Goal: Information Seeking & Learning: Learn about a topic

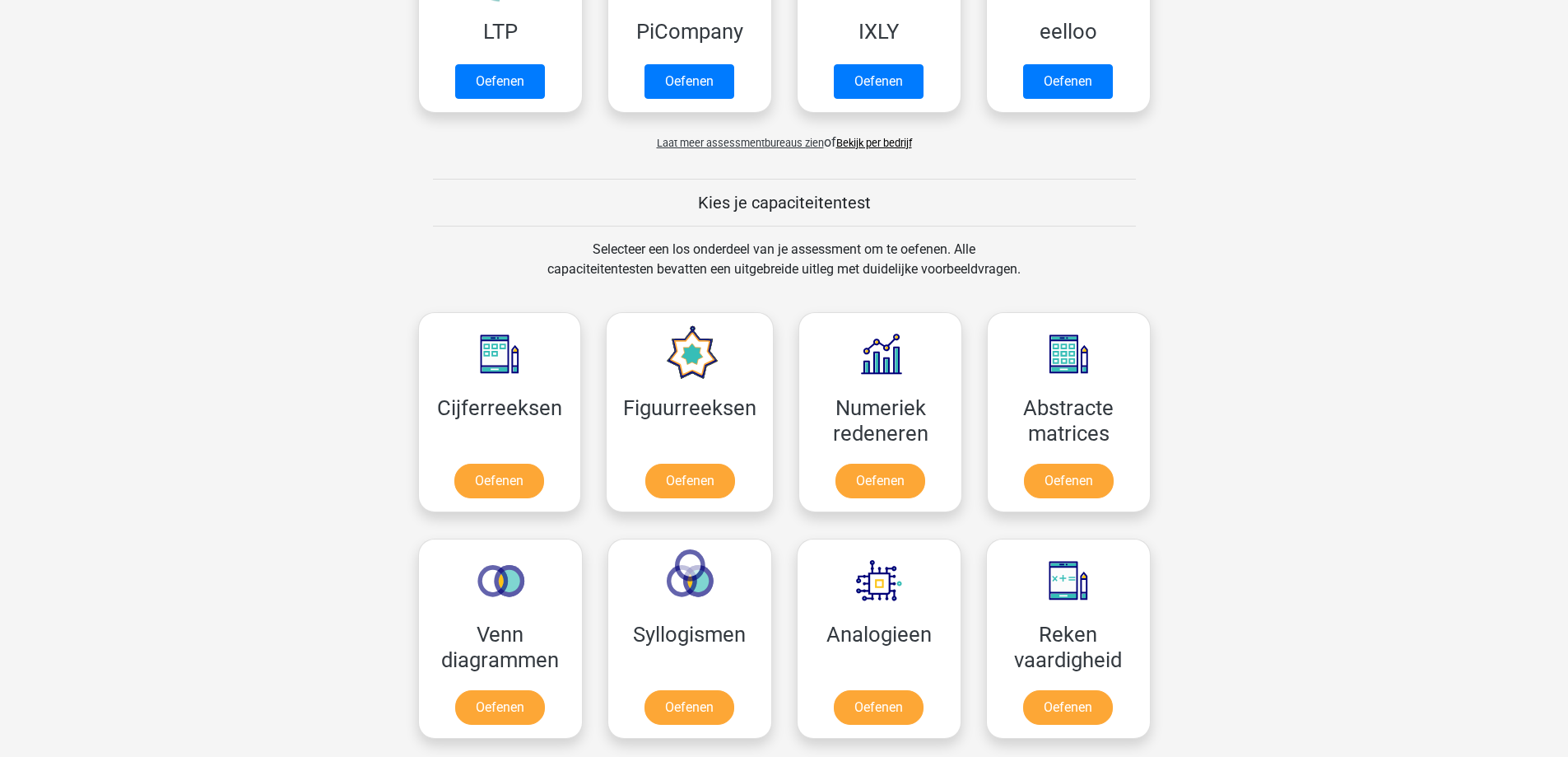
scroll to position [494, 0]
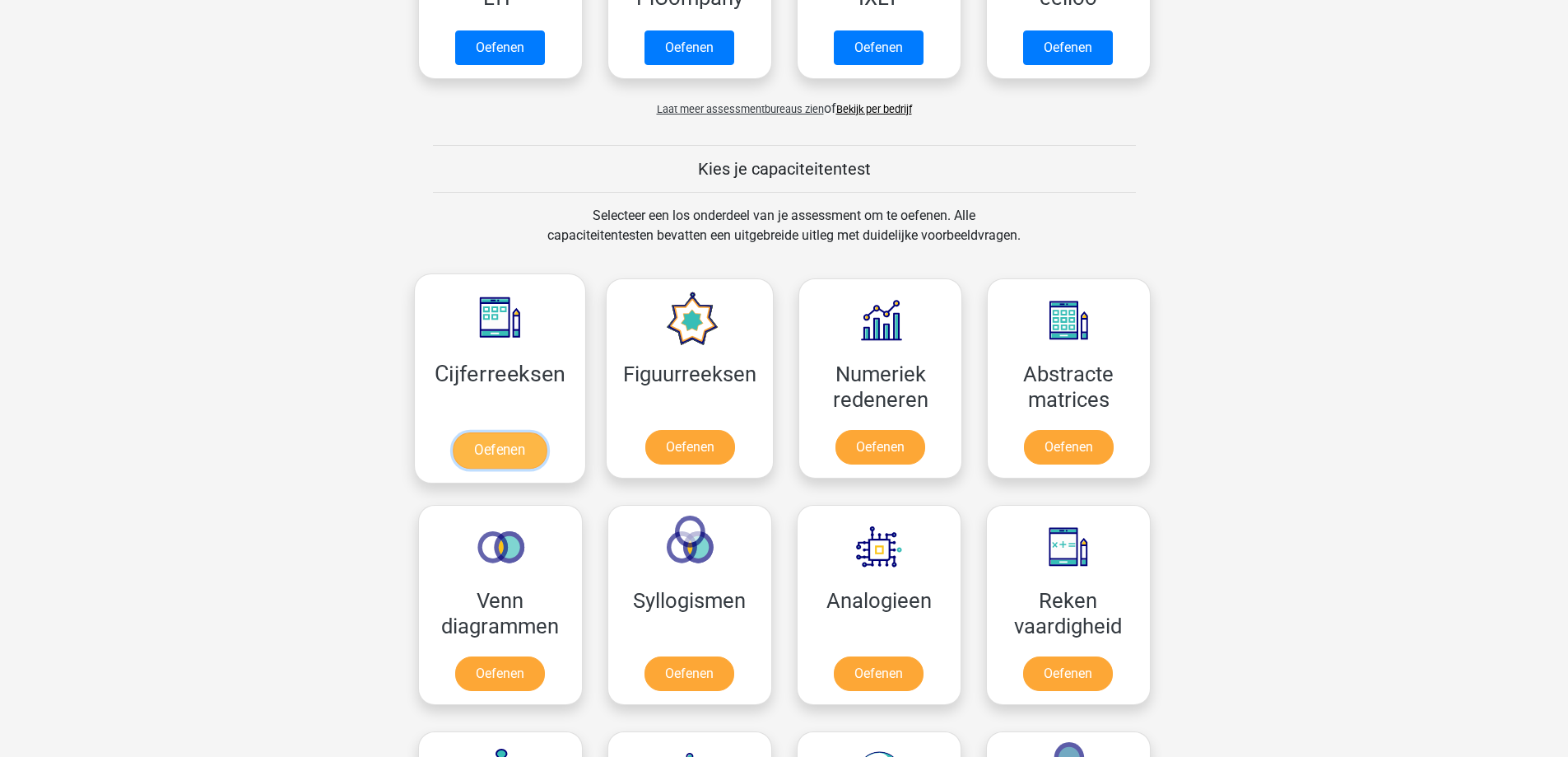
click at [494, 448] on link "Oefenen" at bounding box center [500, 450] width 94 height 36
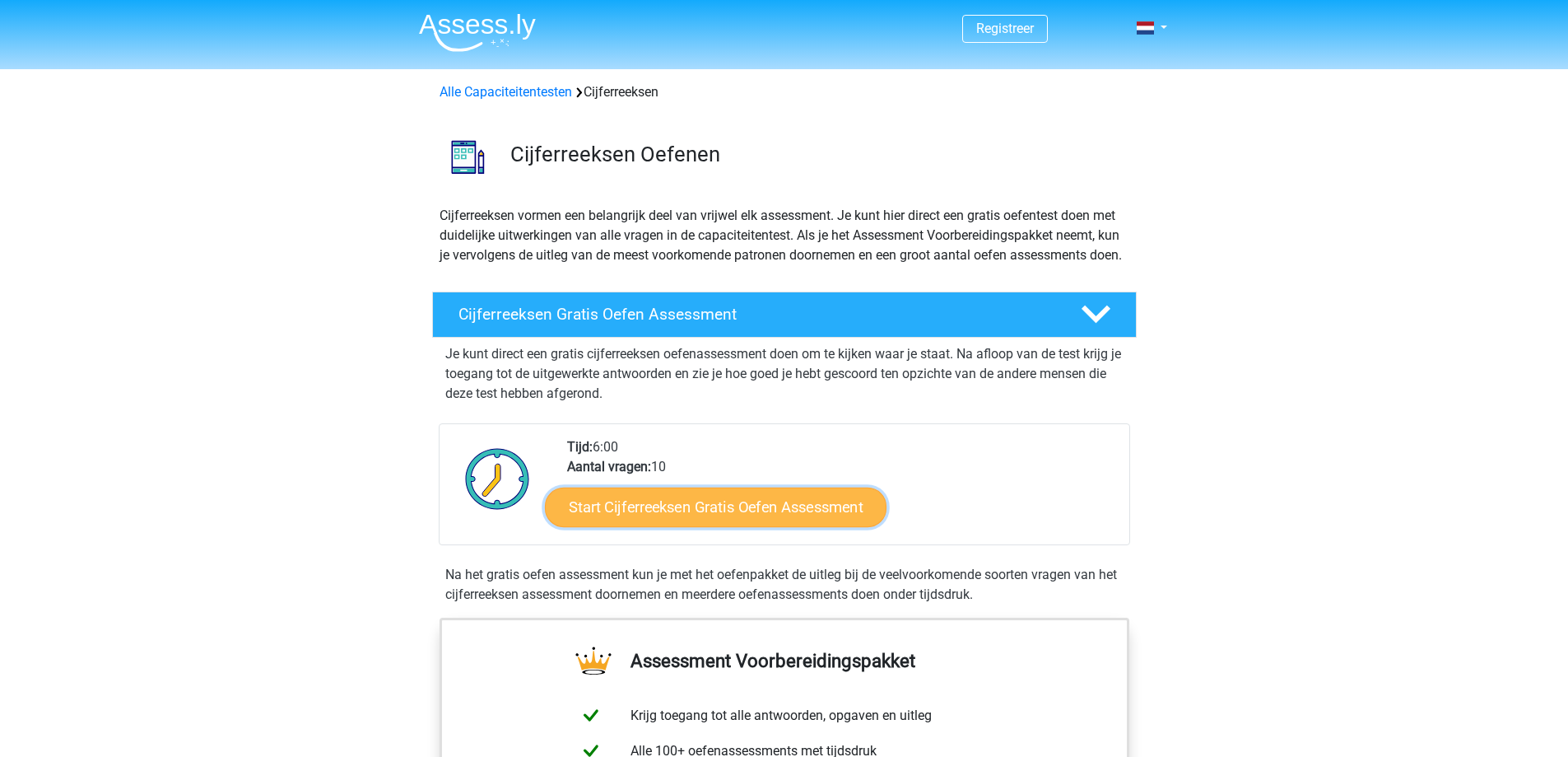
click at [628, 527] on link "Start Cijferreeksen Gratis Oefen Assessment" at bounding box center [716, 507] width 342 height 40
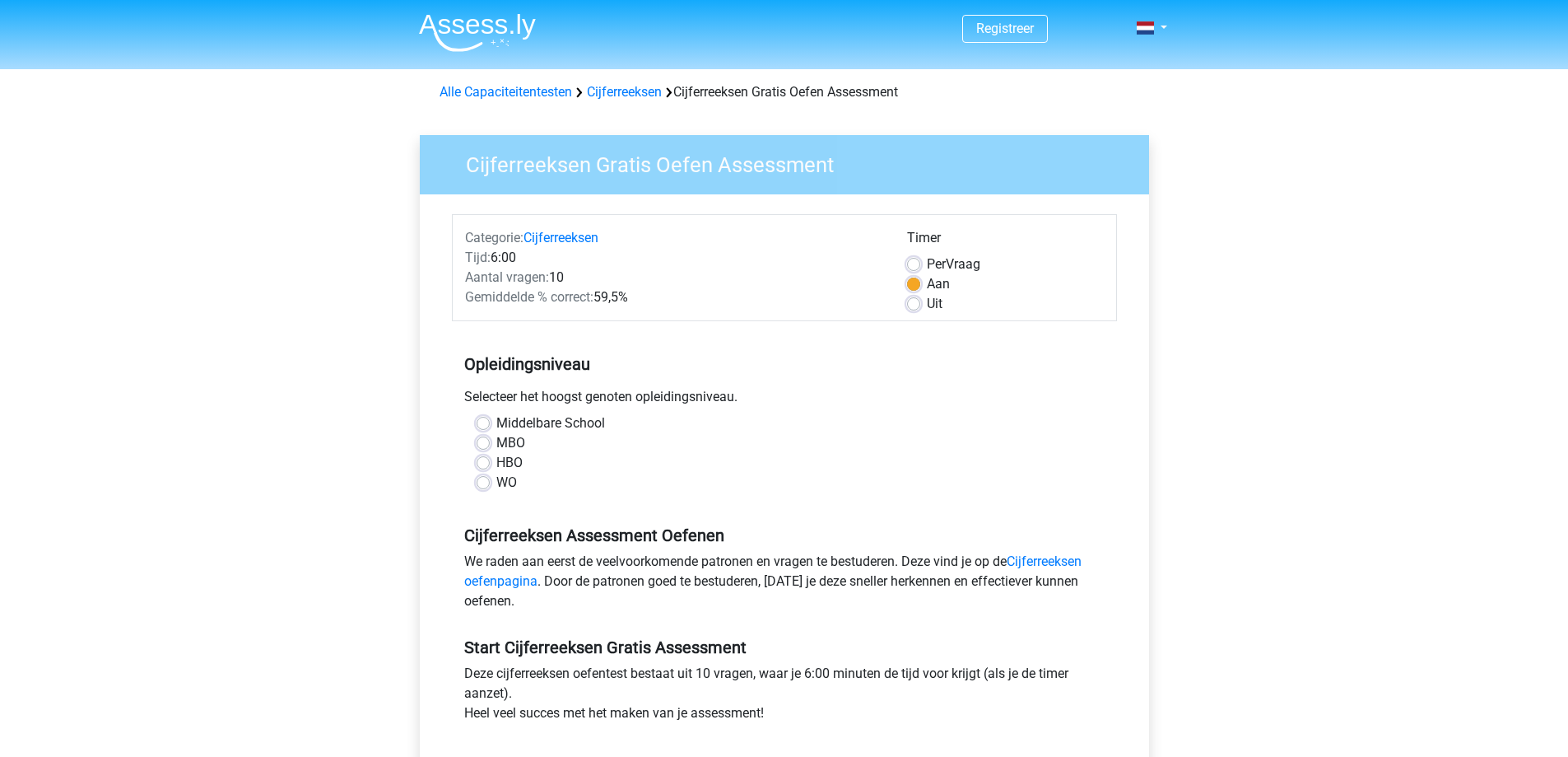
click at [496, 442] on label "MBO" at bounding box center [510, 443] width 29 height 20
click at [485, 442] on input "MBO" at bounding box center [484, 441] width 13 height 16
radio input "true"
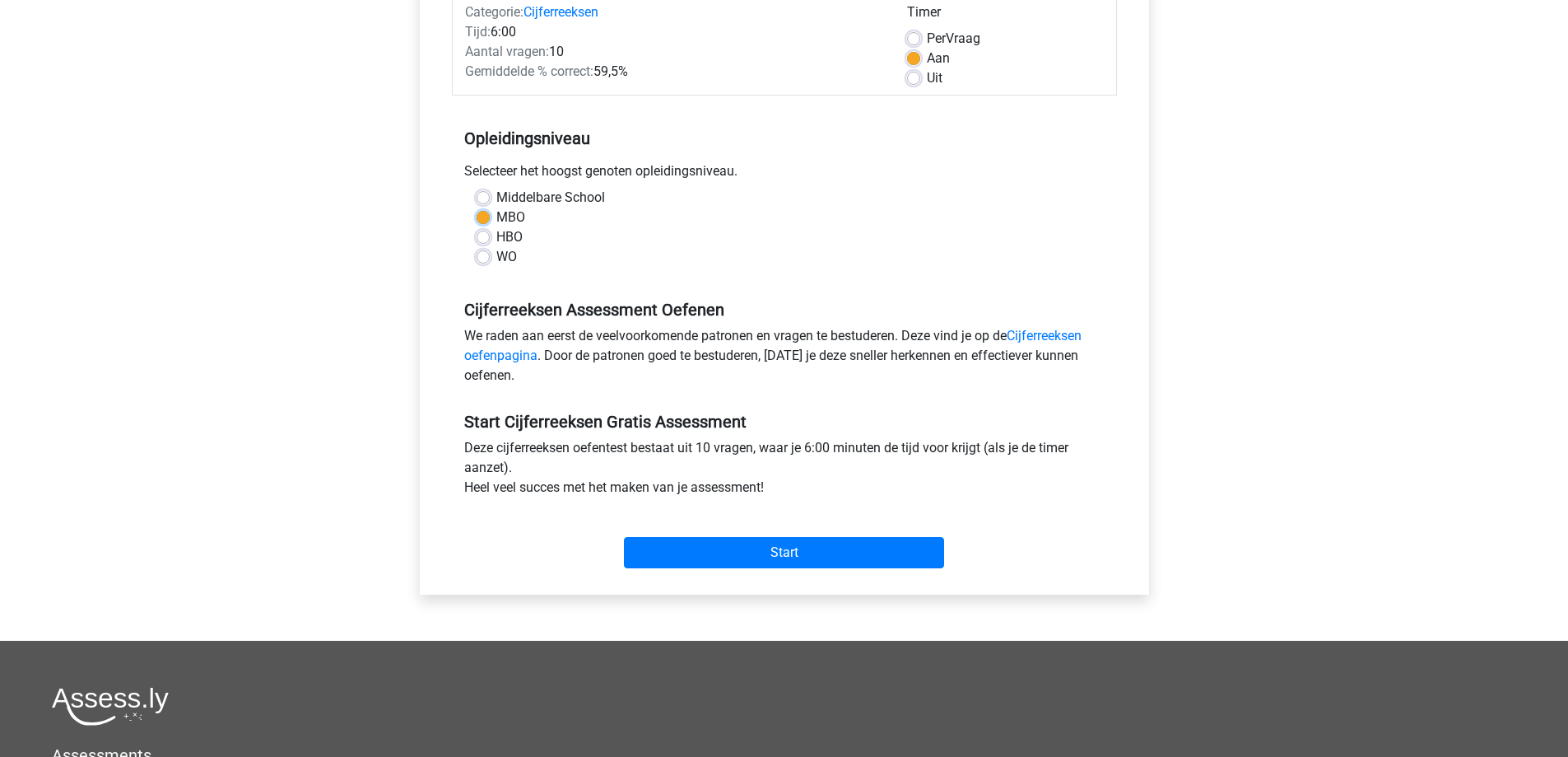
scroll to position [329, 0]
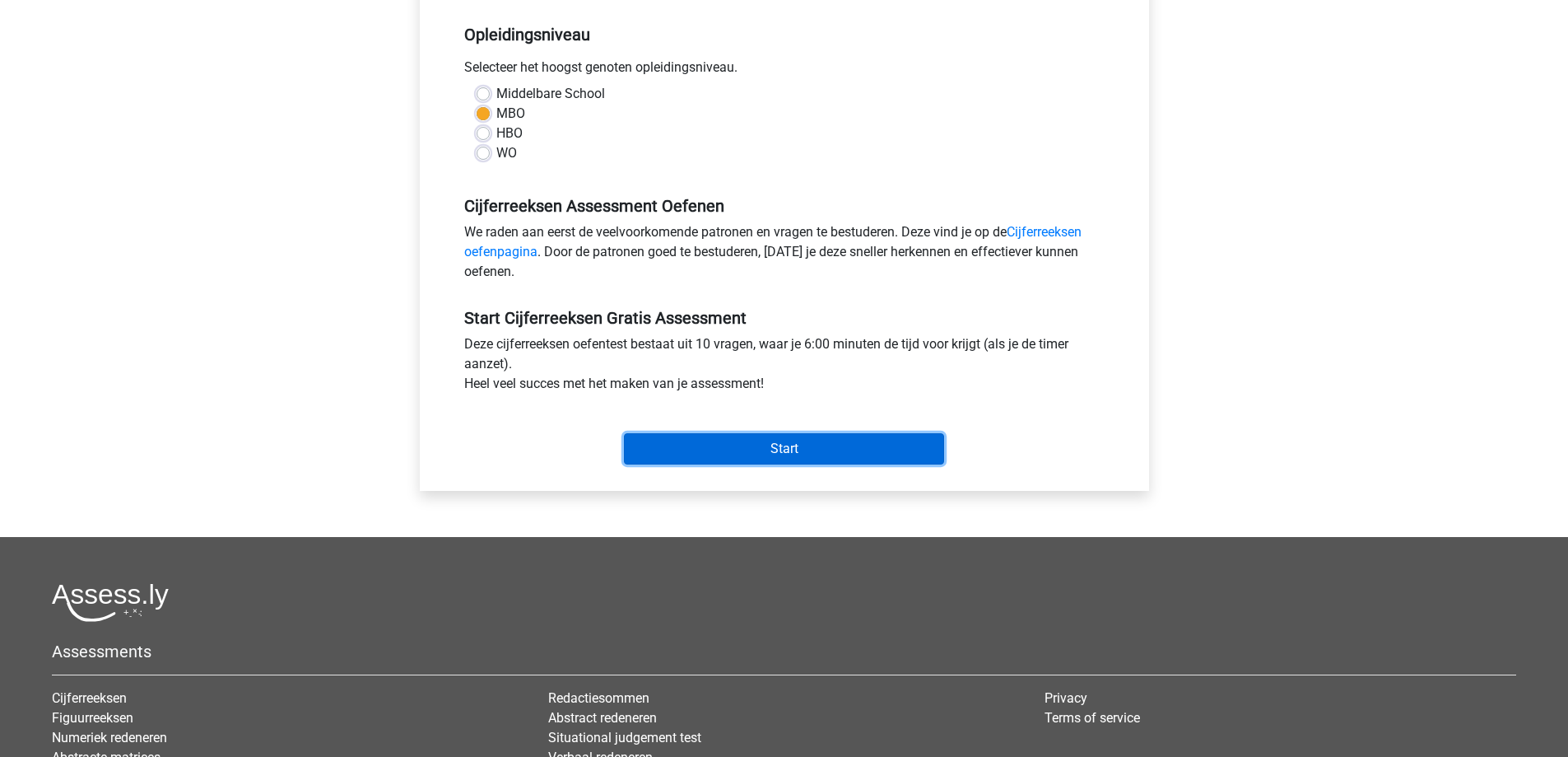
click at [782, 448] on input "Start" at bounding box center [784, 448] width 320 height 31
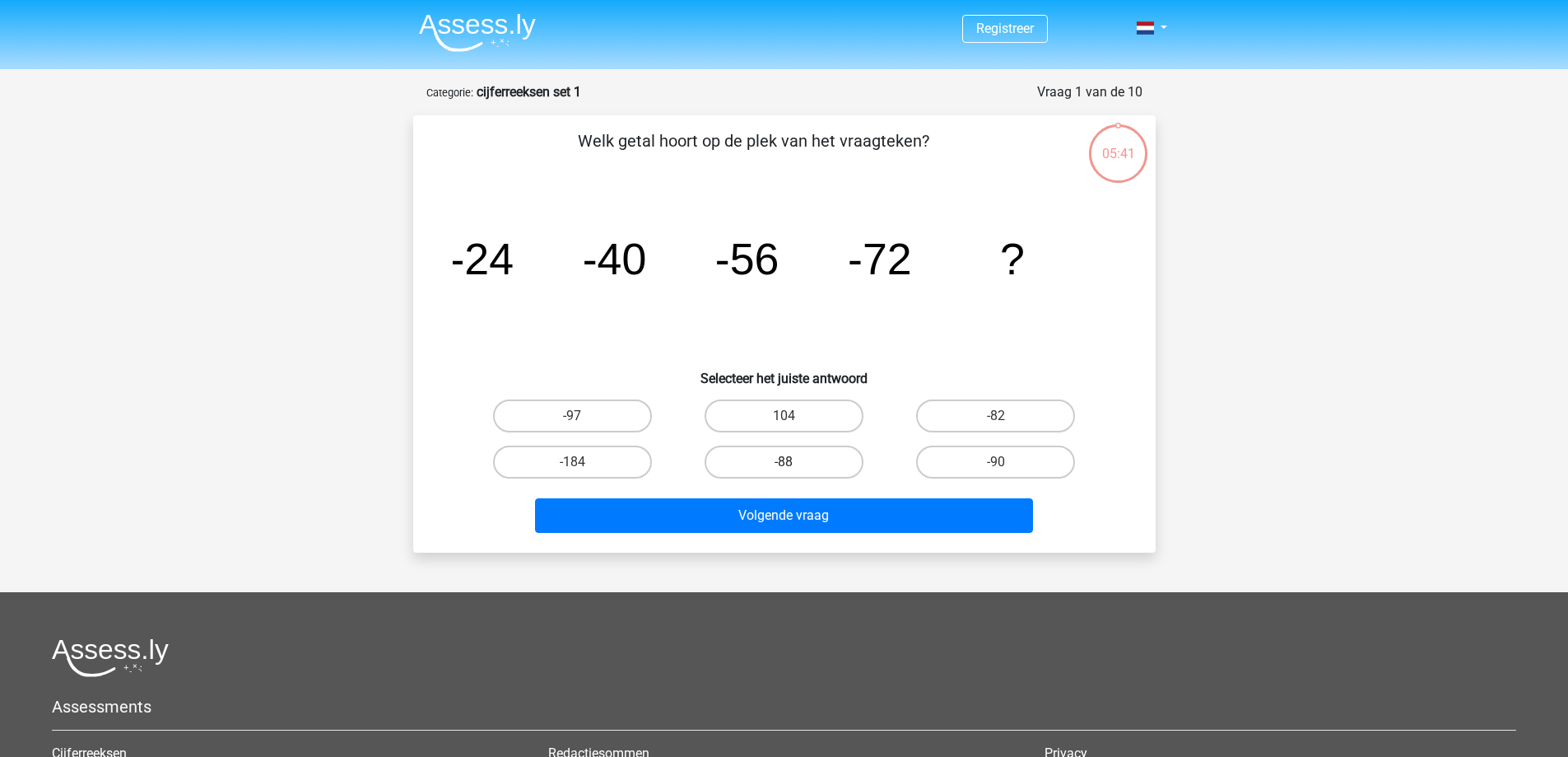
click at [771, 463] on label "-88" at bounding box center [784, 462] width 159 height 33
click at [784, 463] on input "-88" at bounding box center [788, 467] width 10 height 10
radio input "true"
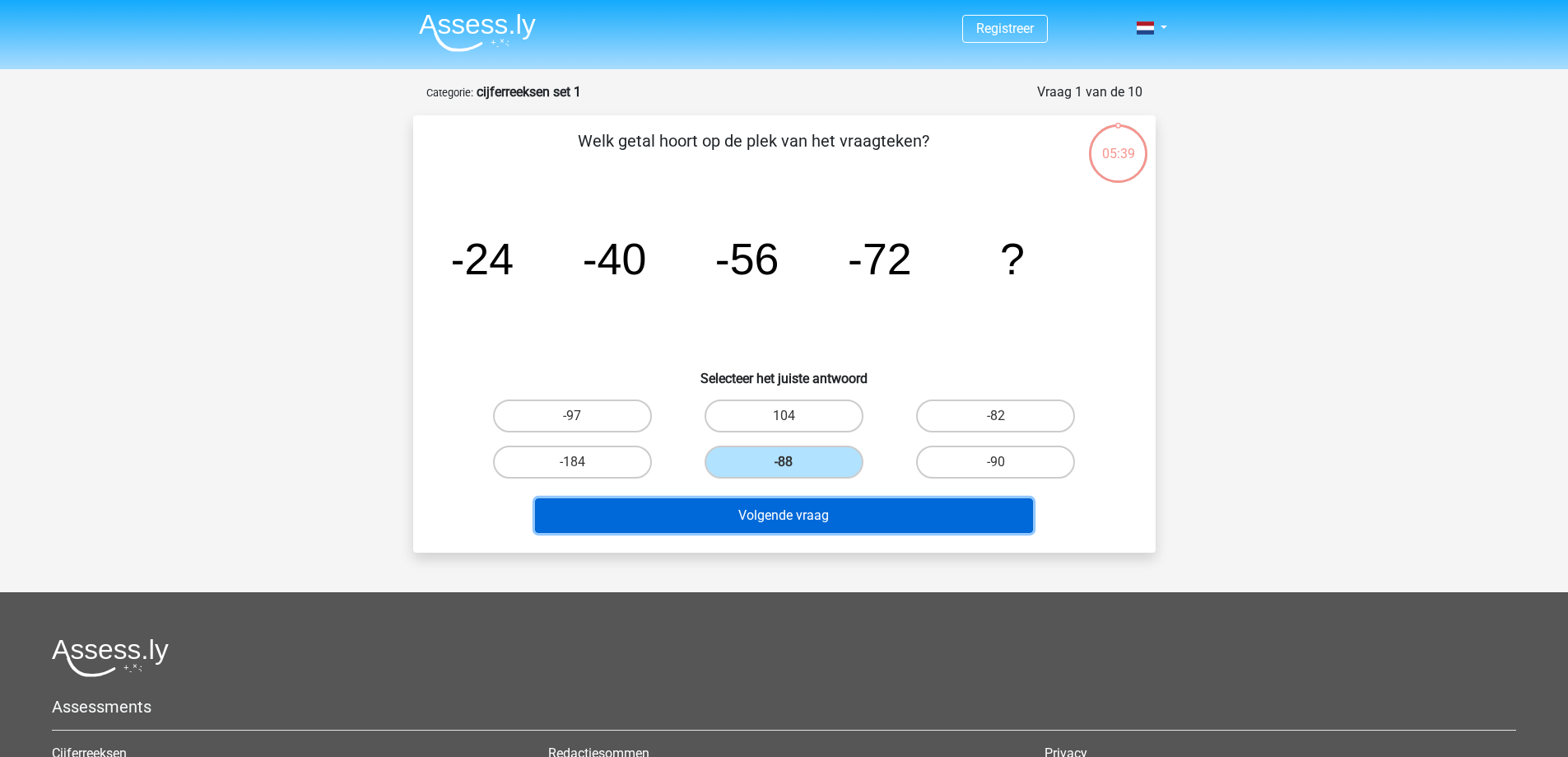
click at [814, 524] on button "Volgende vraag" at bounding box center [784, 515] width 498 height 34
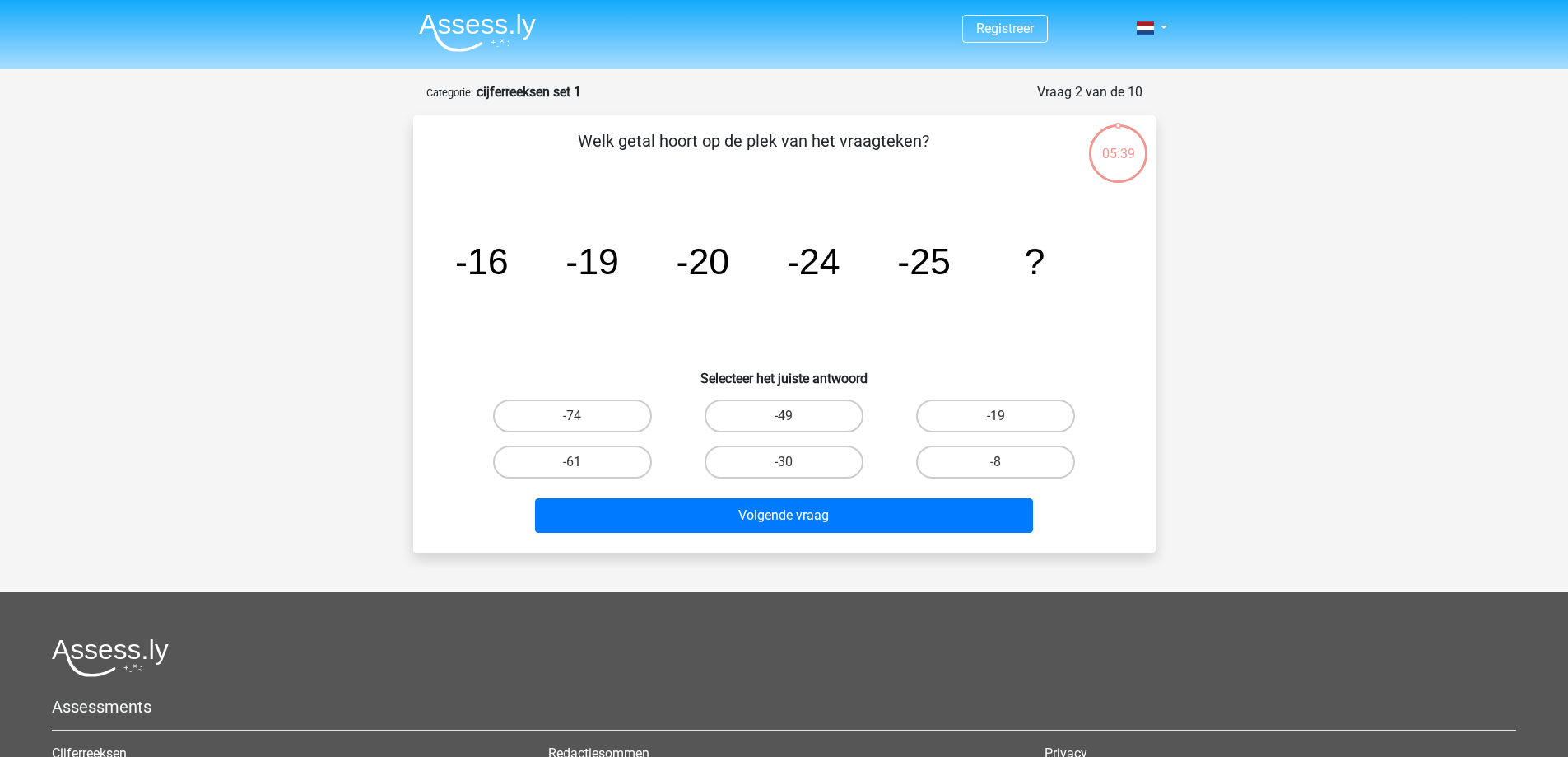
scroll to position [82, 0]
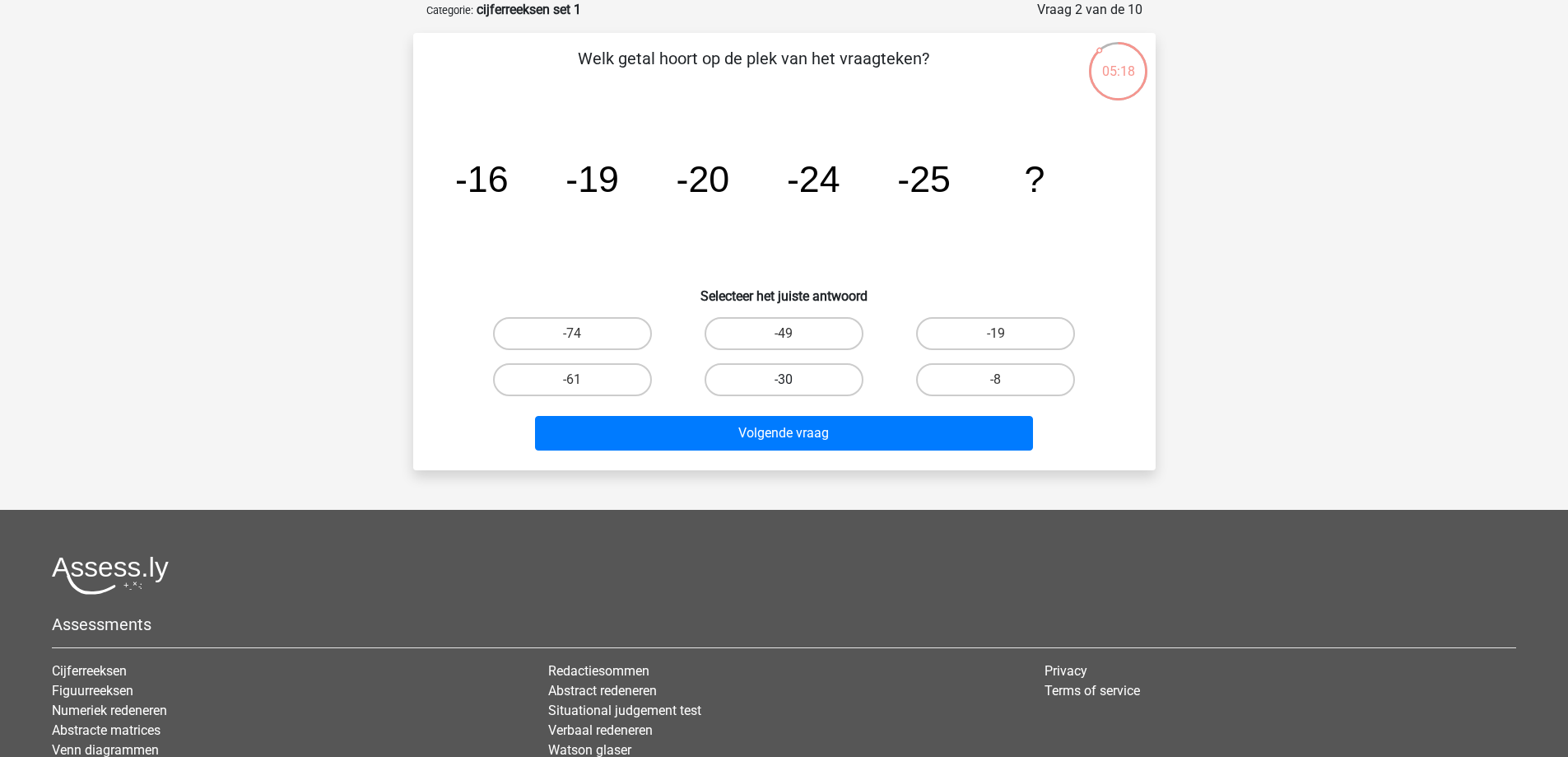
click at [782, 377] on label "-30" at bounding box center [784, 379] width 159 height 33
click at [784, 380] on input "-30" at bounding box center [788, 385] width 10 height 10
radio input "true"
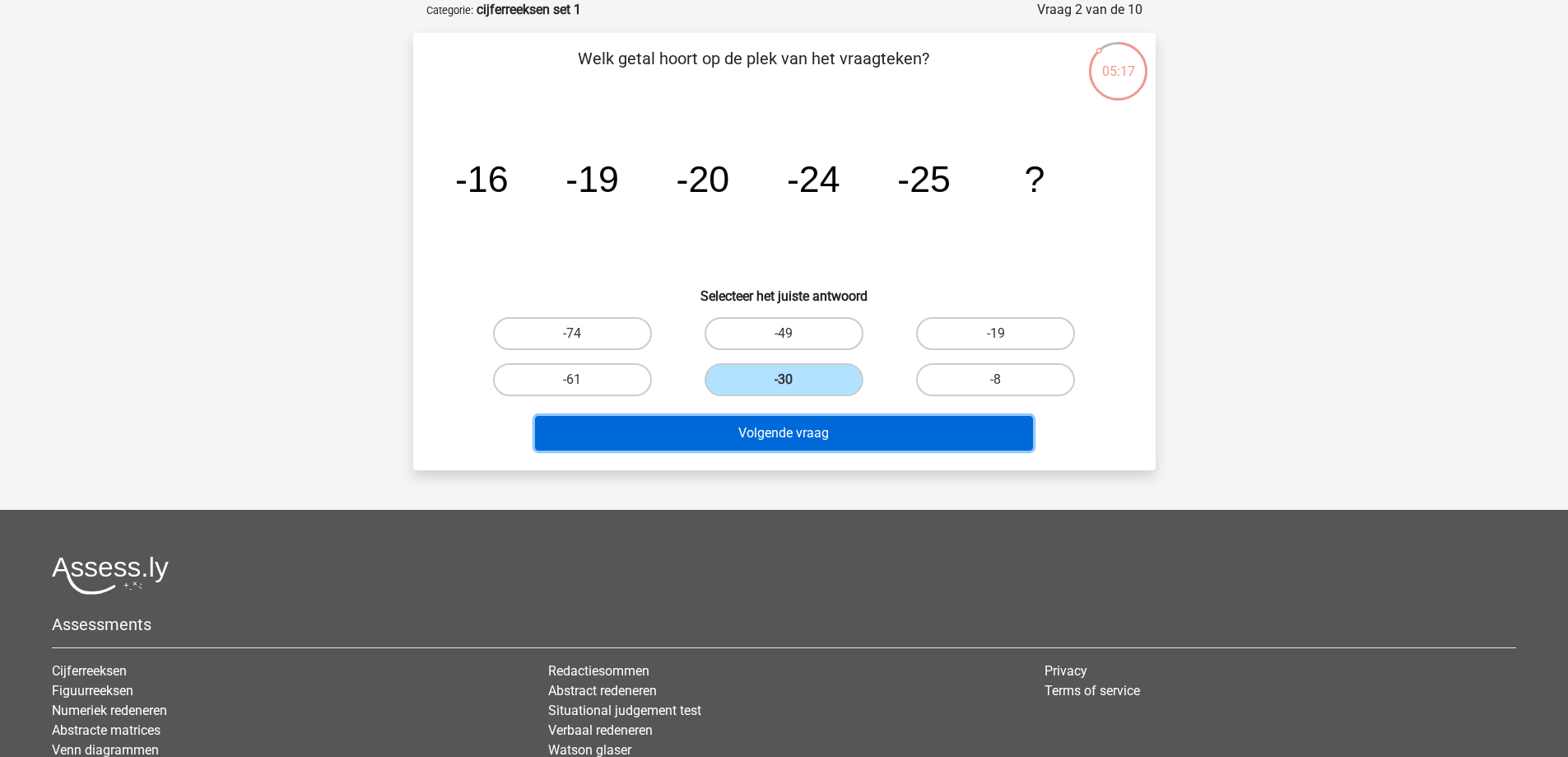
click at [805, 441] on button "Volgende vraag" at bounding box center [784, 433] width 498 height 34
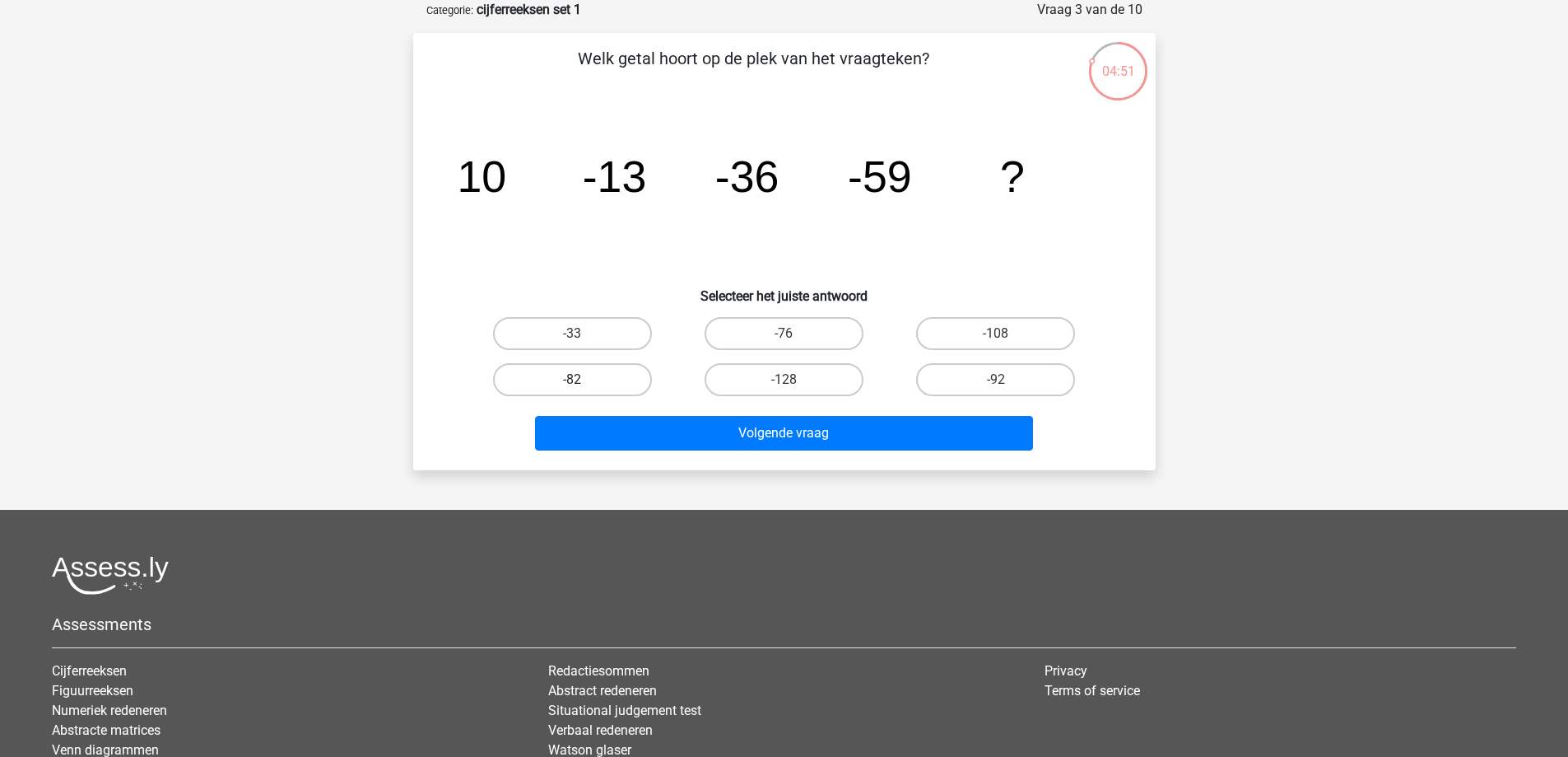
click at [595, 374] on label "-82" at bounding box center [572, 379] width 159 height 33
click at [583, 380] on input "-82" at bounding box center [577, 385] width 10 height 10
radio input "true"
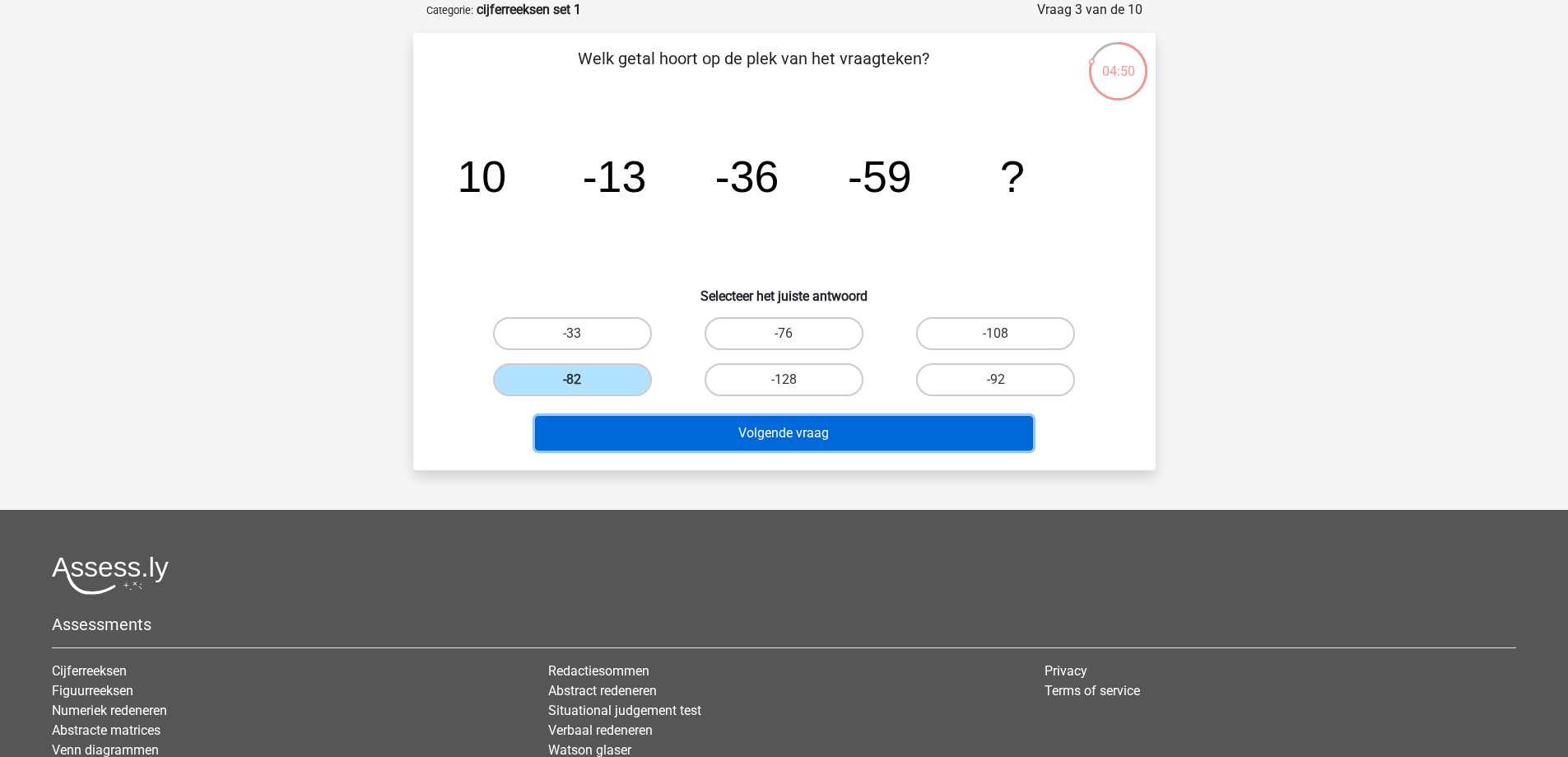
click at [797, 434] on button "Volgende vraag" at bounding box center [784, 433] width 498 height 34
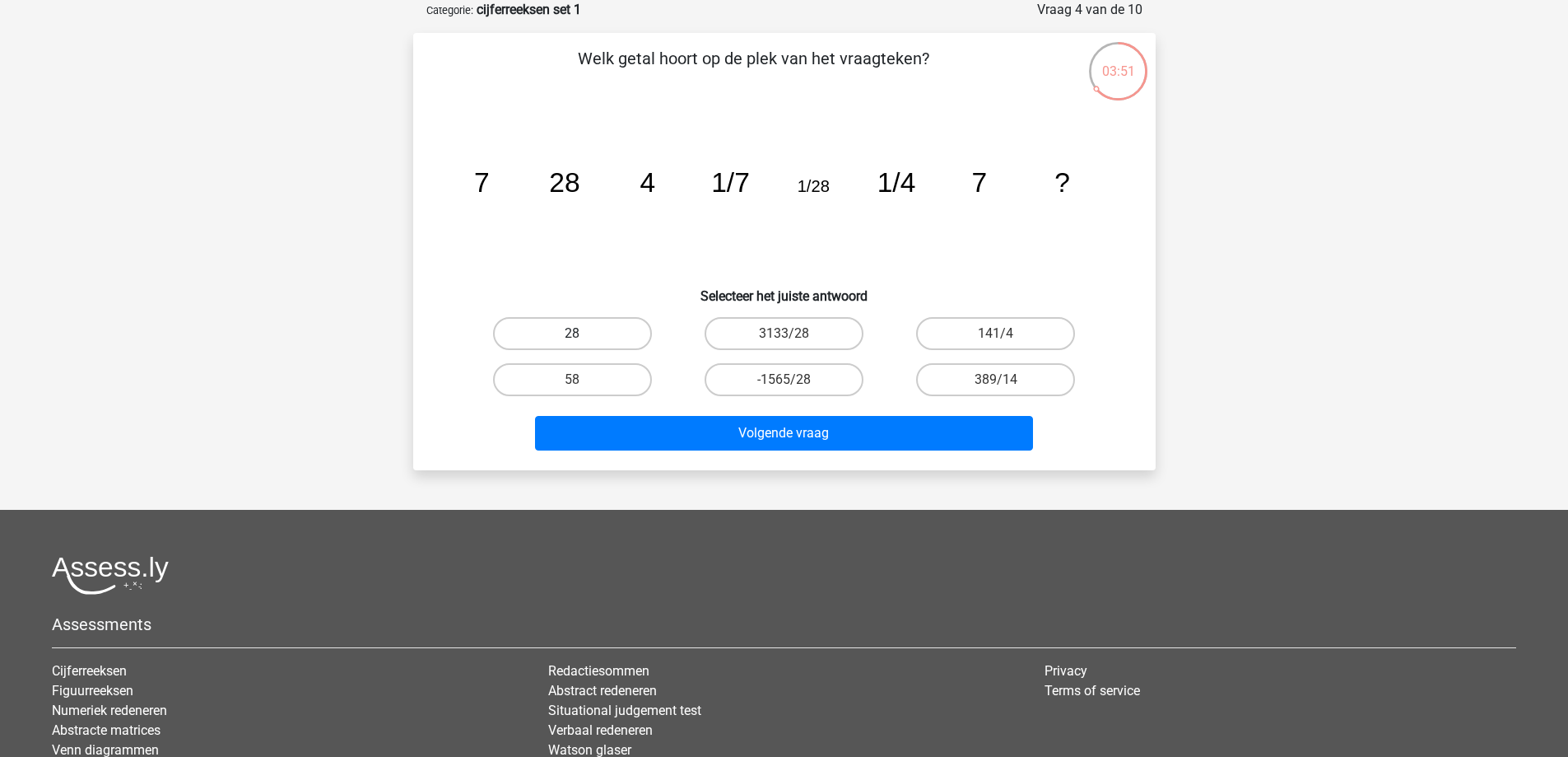
click at [584, 326] on label "28" at bounding box center [572, 333] width 159 height 33
click at [583, 333] on input "28" at bounding box center [577, 338] width 10 height 10
radio input "true"
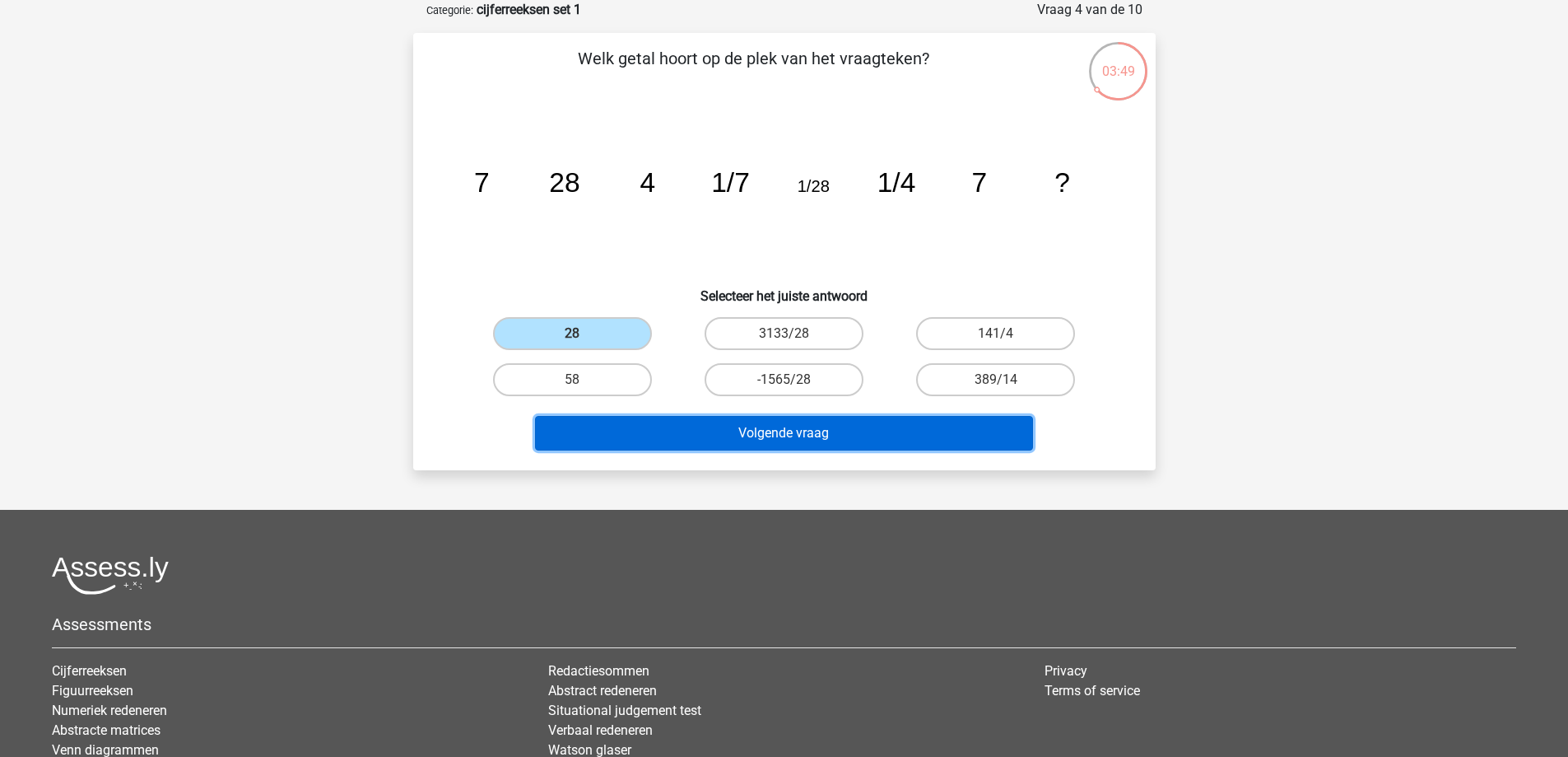
click at [788, 441] on button "Volgende vraag" at bounding box center [784, 433] width 498 height 34
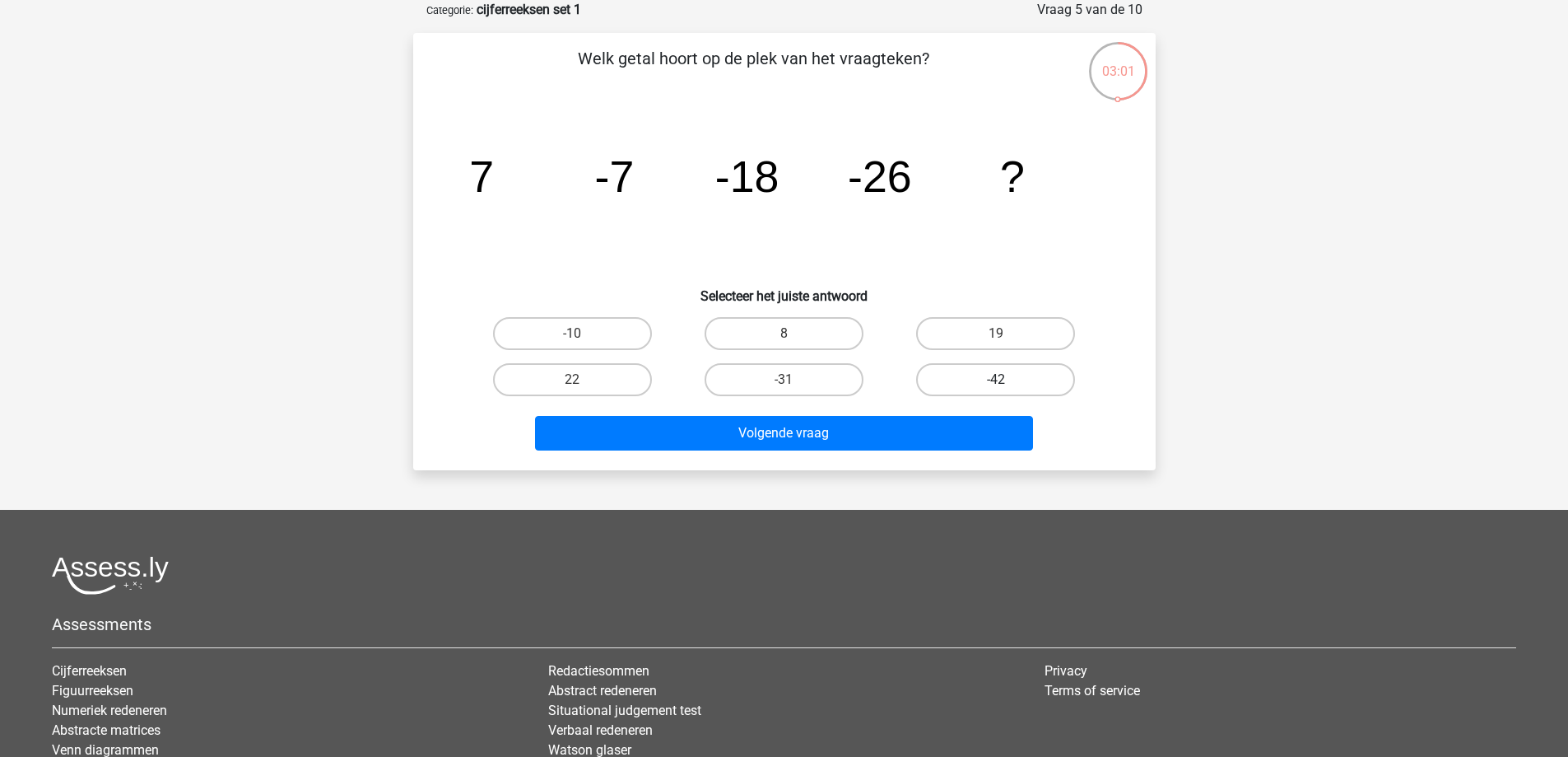
click at [1013, 381] on label "-42" at bounding box center [996, 379] width 159 height 33
click at [1007, 381] on input "-42" at bounding box center [1001, 385] width 10 height 10
radio input "true"
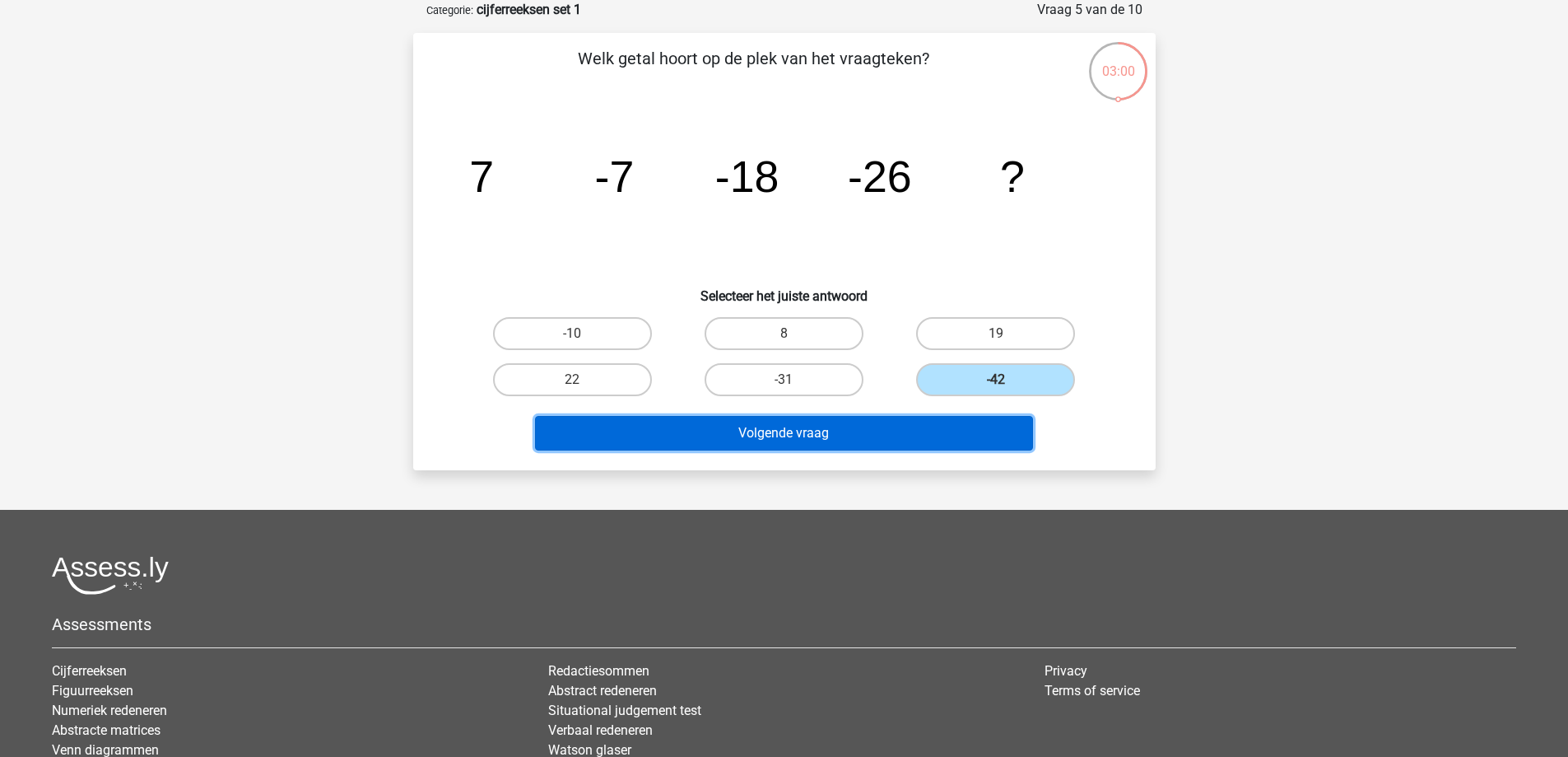
click at [828, 432] on button "Volgende vraag" at bounding box center [784, 433] width 498 height 34
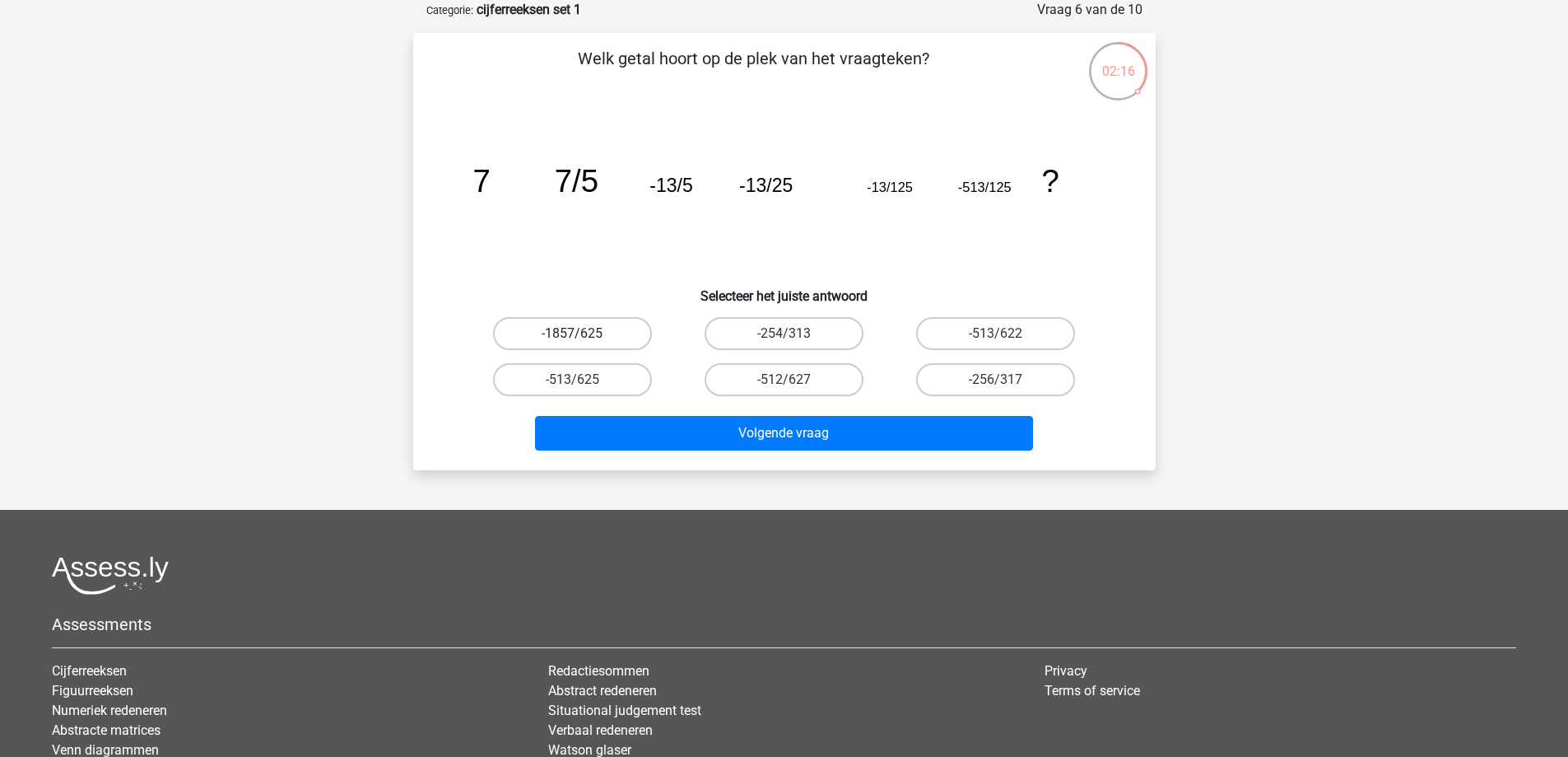
click at [578, 331] on label "-1857/625" at bounding box center [572, 333] width 159 height 33
click at [578, 333] on input "-1857/625" at bounding box center [577, 338] width 10 height 10
radio input "true"
click at [601, 388] on label "-513/625" at bounding box center [572, 379] width 159 height 33
click at [583, 388] on input "-513/625" at bounding box center [577, 385] width 10 height 10
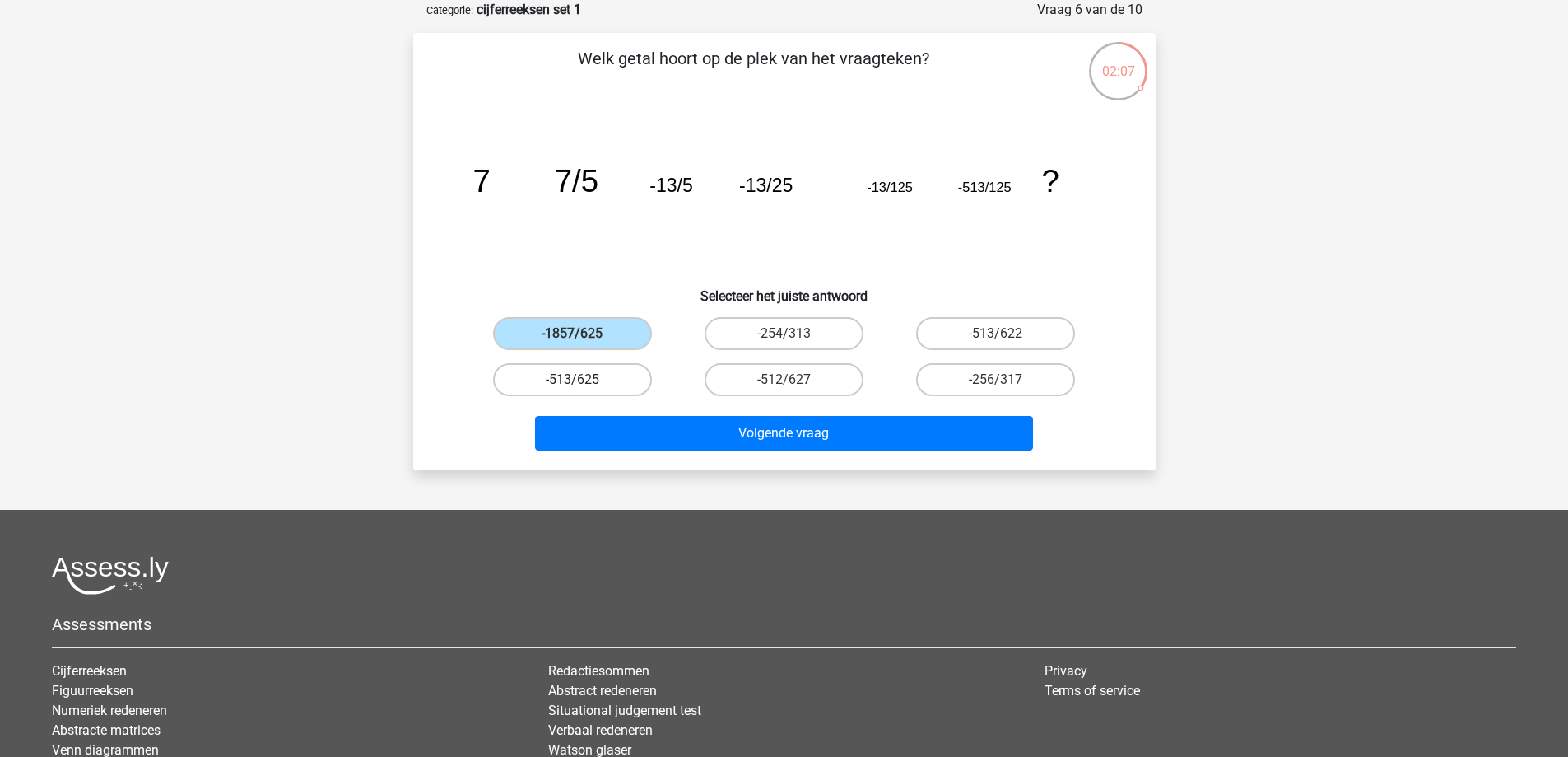
radio input "true"
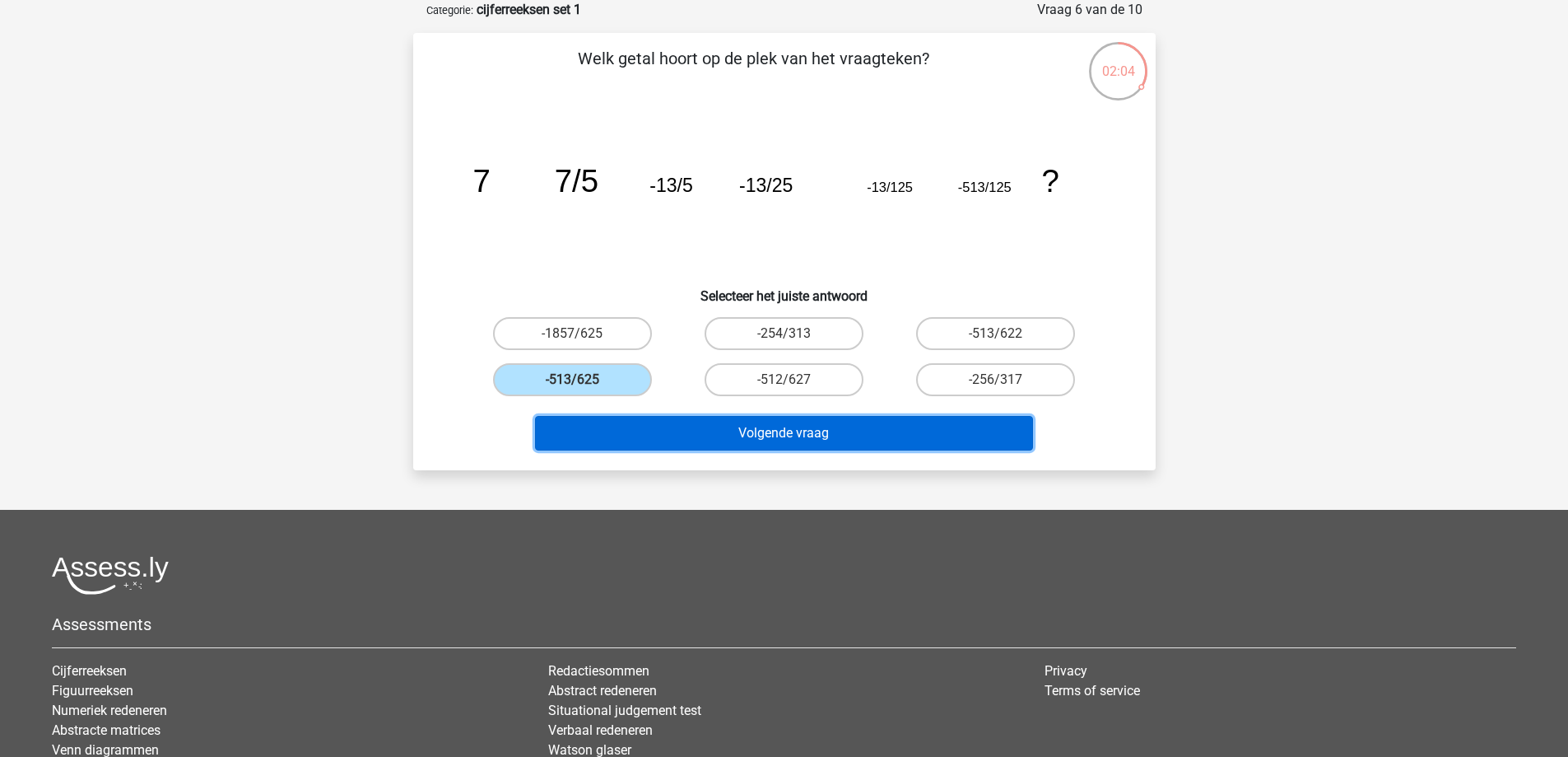
click at [782, 430] on button "Volgende vraag" at bounding box center [784, 433] width 498 height 34
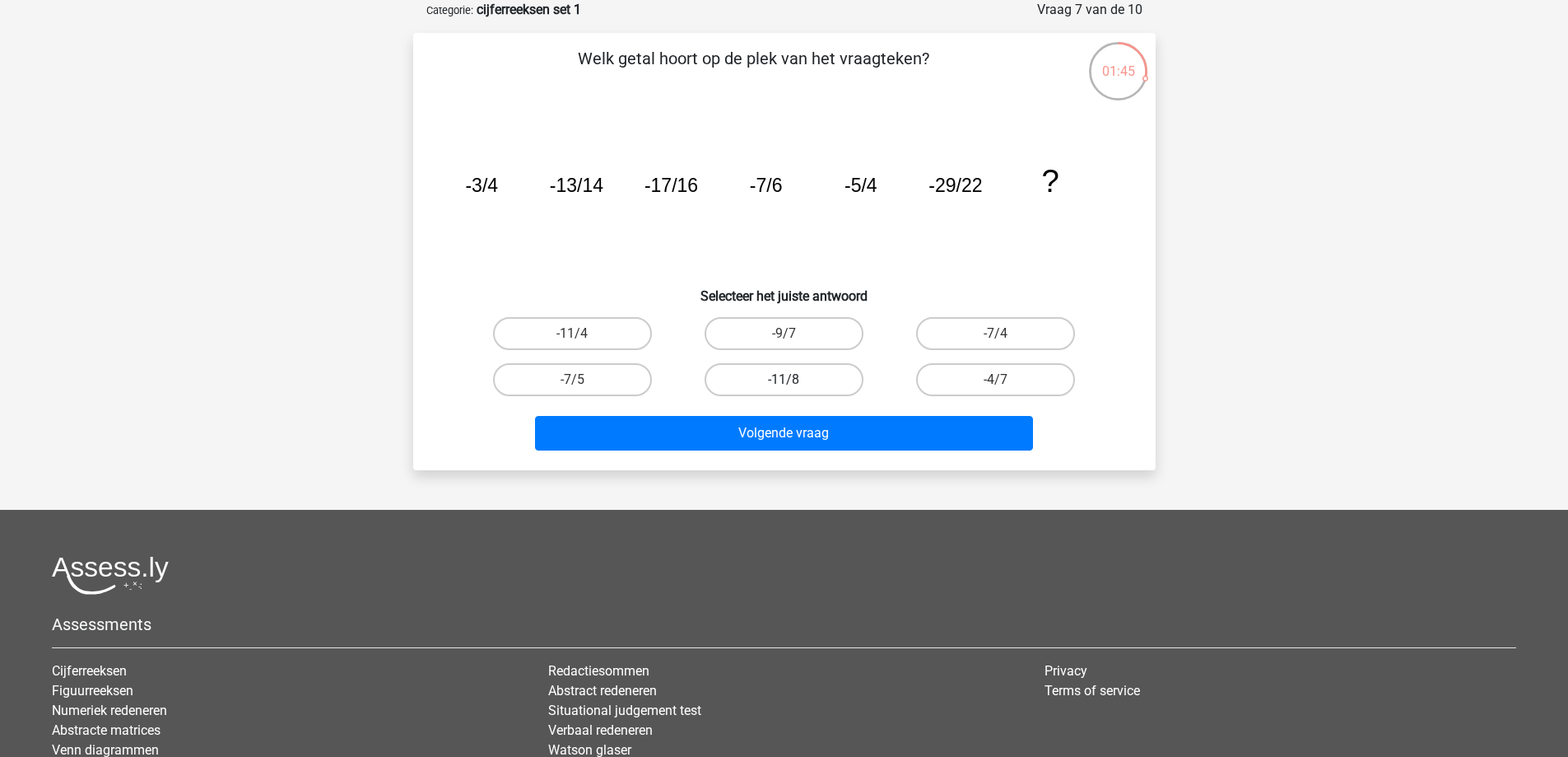
click at [773, 387] on label "-11/8" at bounding box center [784, 379] width 159 height 33
click at [784, 387] on input "-11/8" at bounding box center [788, 385] width 10 height 10
radio input "true"
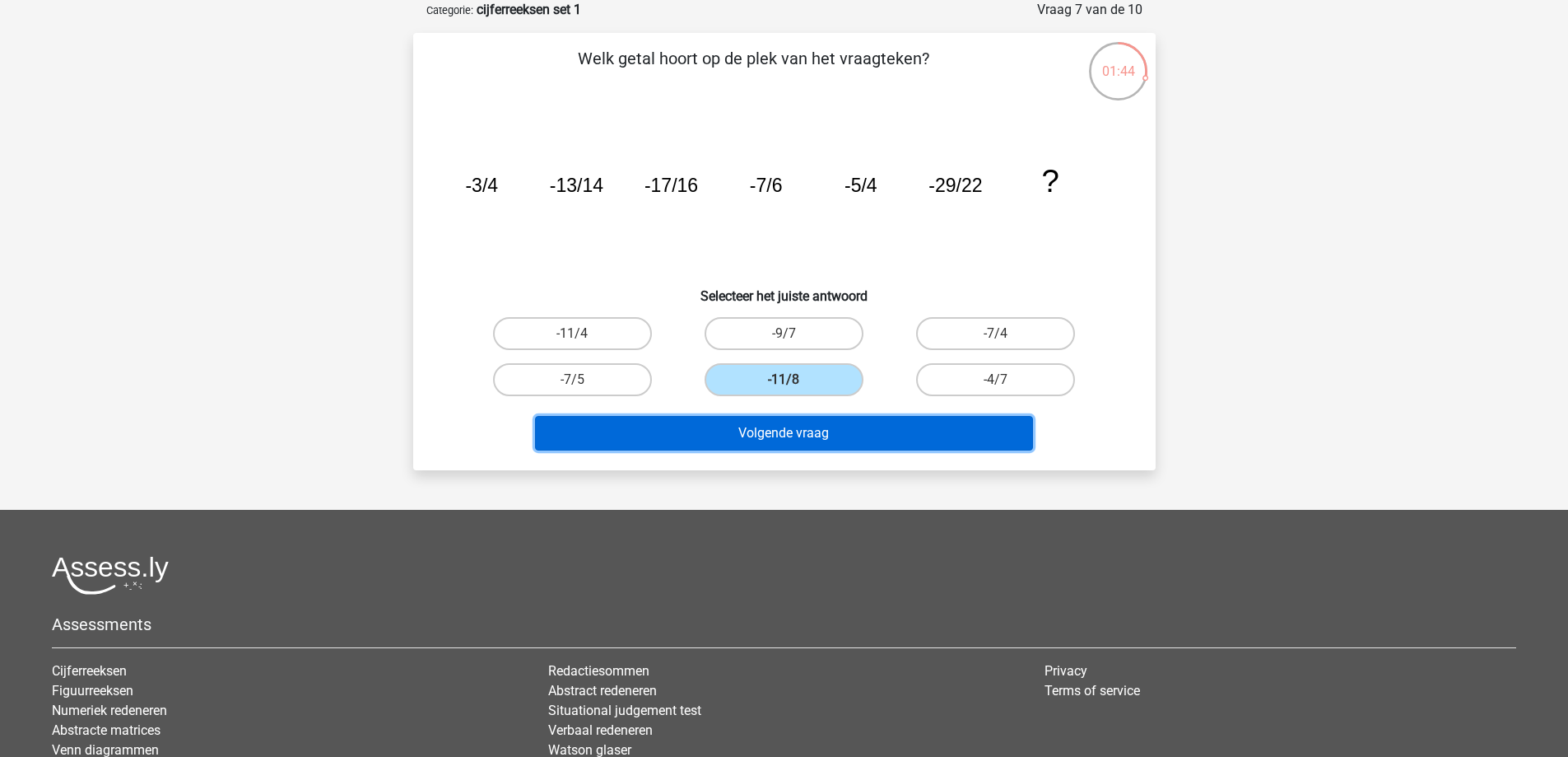
click at [788, 435] on button "Volgende vraag" at bounding box center [784, 433] width 498 height 34
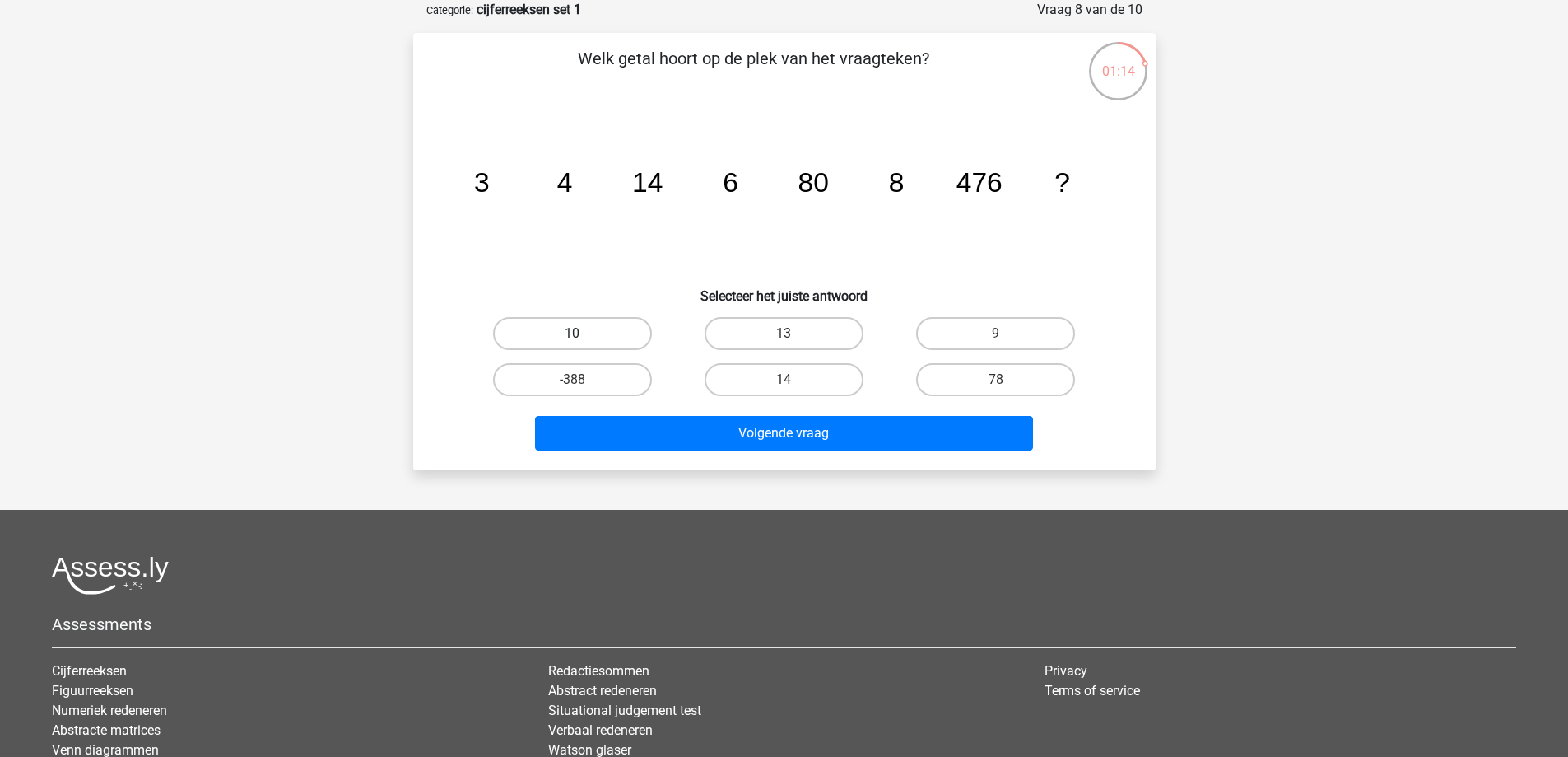
click at [567, 339] on label "10" at bounding box center [572, 333] width 159 height 33
click at [572, 339] on input "10" at bounding box center [577, 338] width 10 height 10
radio input "true"
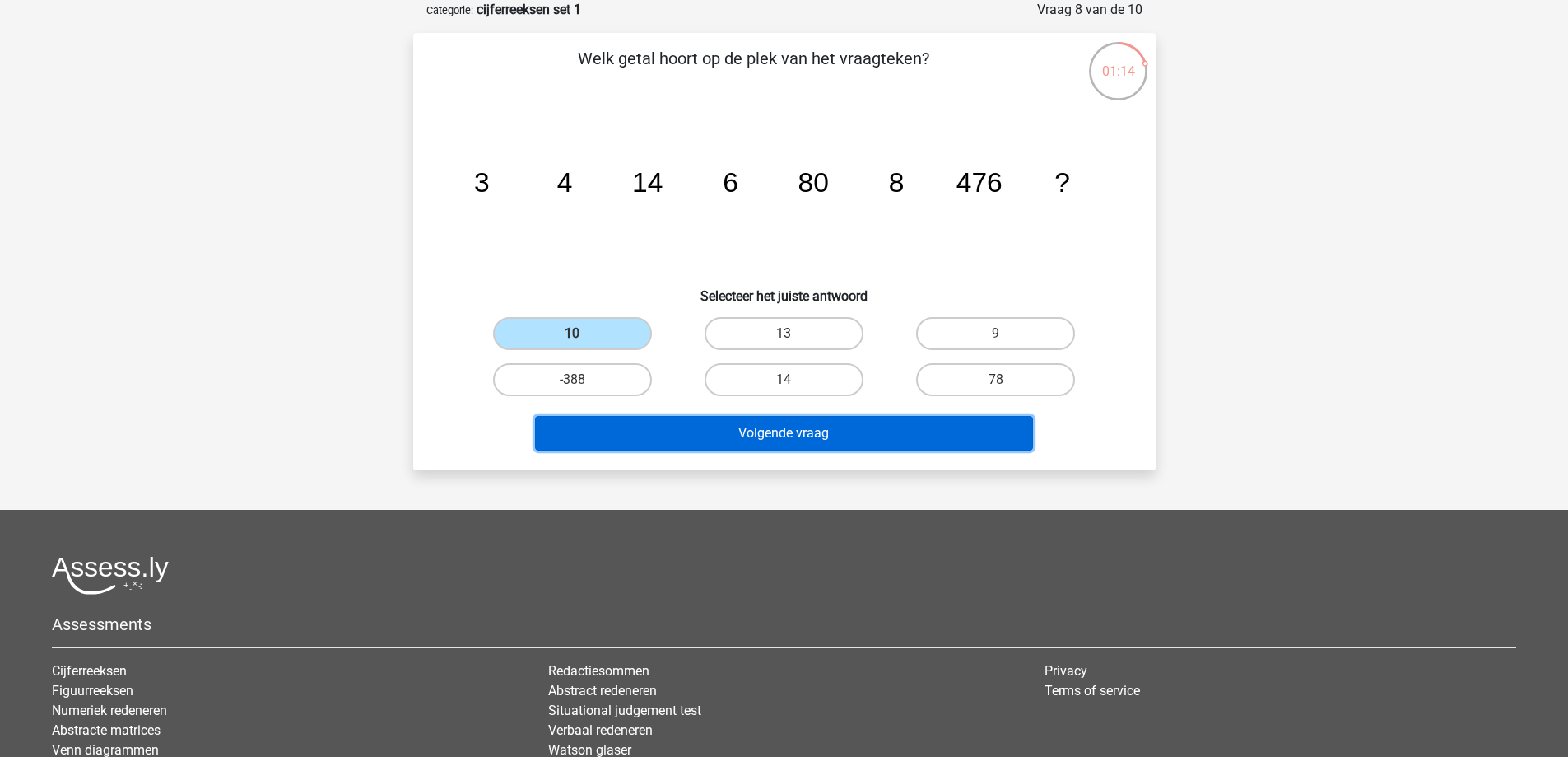
click at [804, 439] on button "Volgende vraag" at bounding box center [784, 433] width 498 height 34
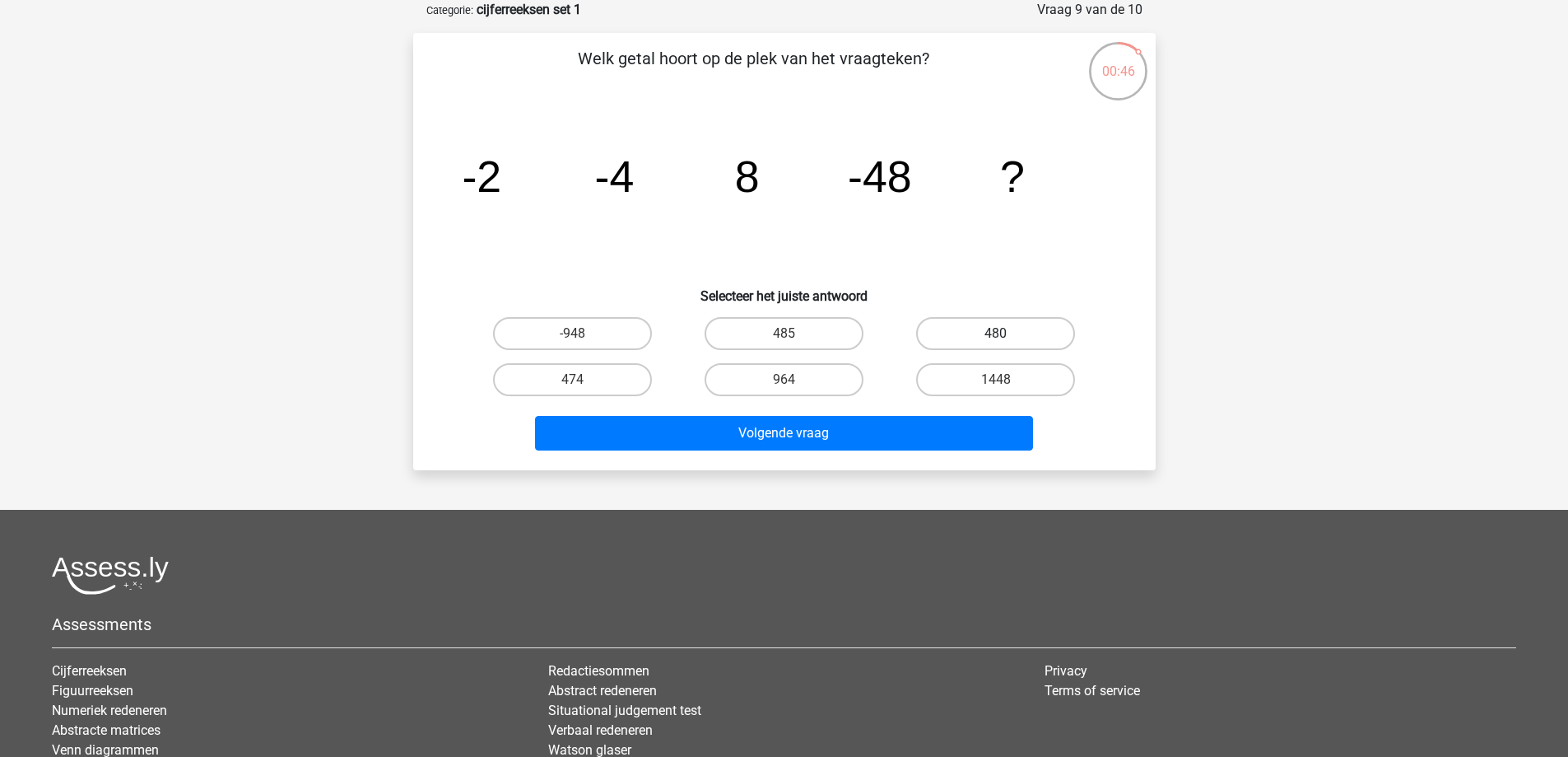
drag, startPoint x: 1033, startPoint y: 338, endPoint x: 1011, endPoint y: 350, distance: 25.1
click at [1033, 338] on label "480" at bounding box center [996, 333] width 159 height 33
click at [1007, 338] on input "480" at bounding box center [1001, 338] width 10 height 10
radio input "true"
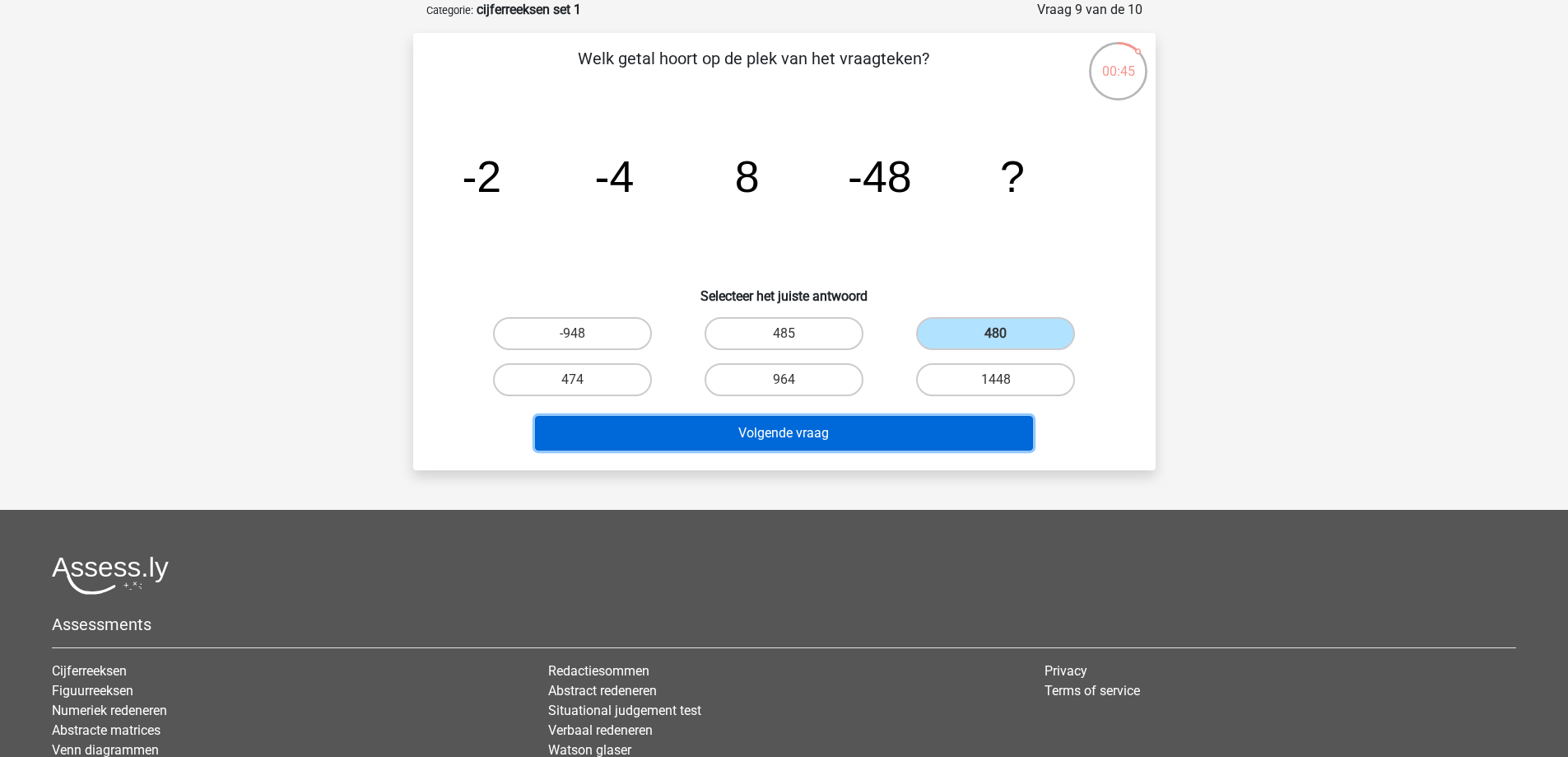
click at [813, 430] on button "Volgende vraag" at bounding box center [784, 433] width 498 height 34
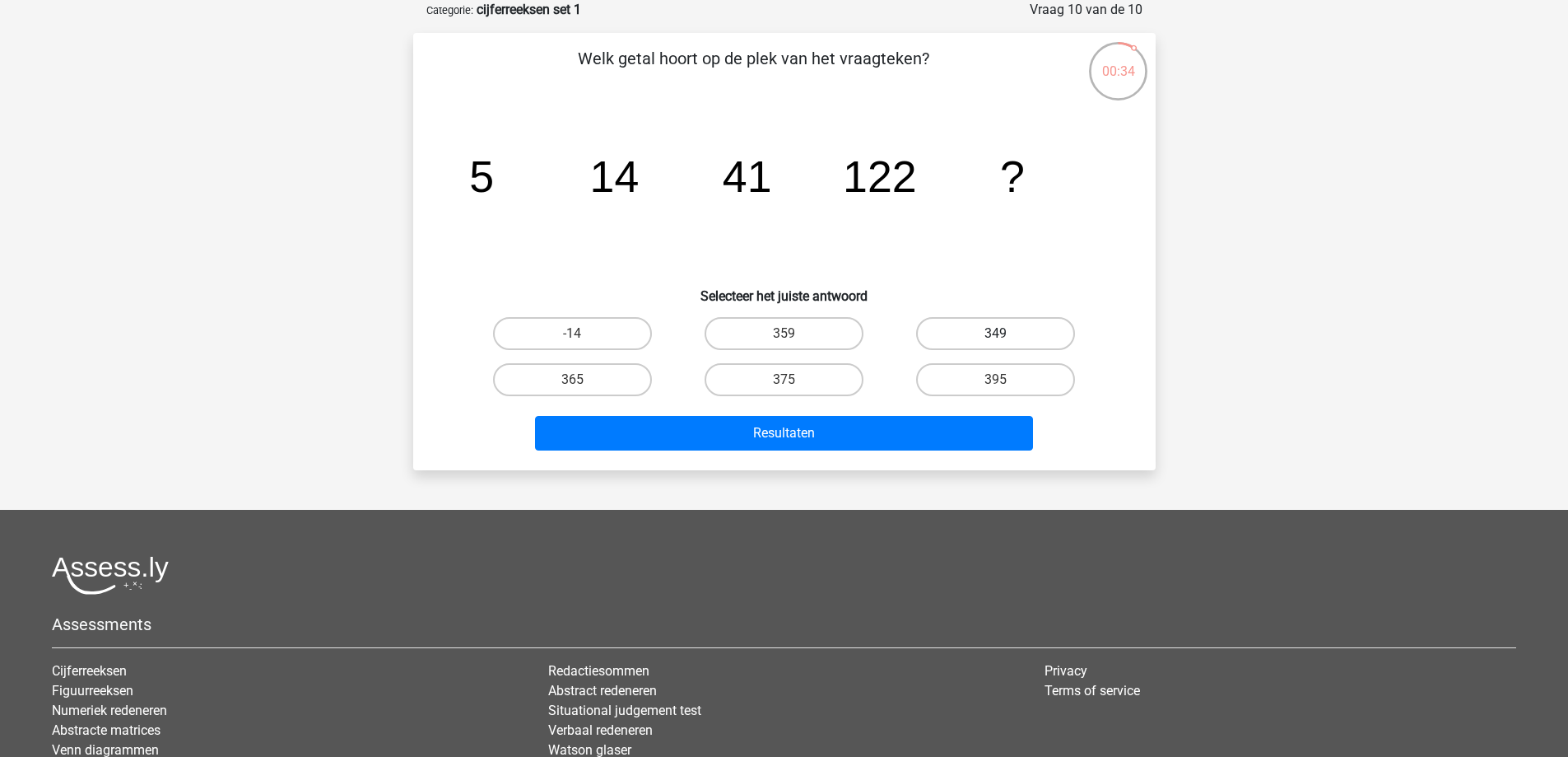
click at [1008, 335] on label "349" at bounding box center [996, 333] width 159 height 33
click at [1007, 335] on input "349" at bounding box center [1001, 338] width 10 height 10
radio input "true"
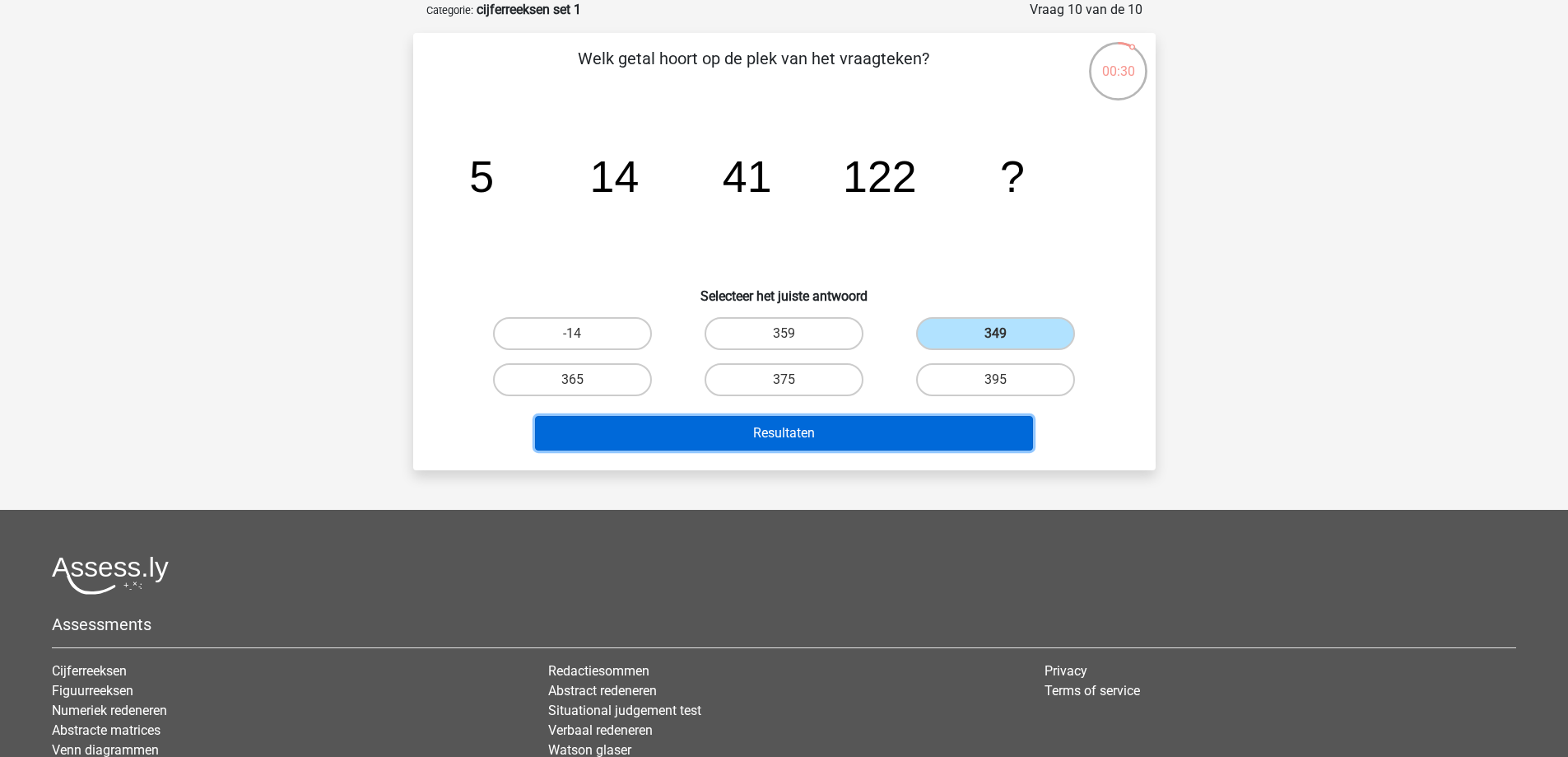
click at [810, 430] on button "Resultaten" at bounding box center [784, 433] width 498 height 34
